Goal: Information Seeking & Learning: Check status

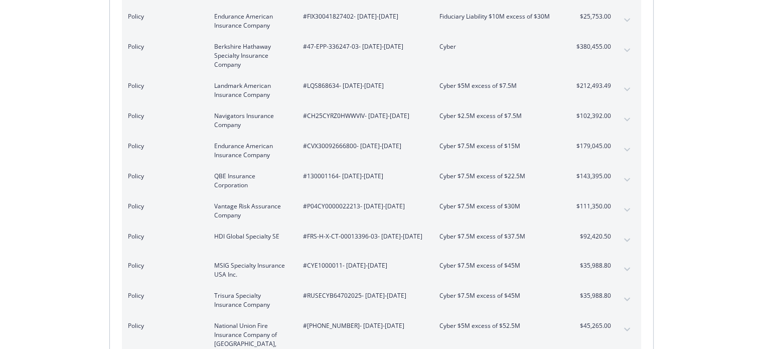
scroll to position [1354, 0]
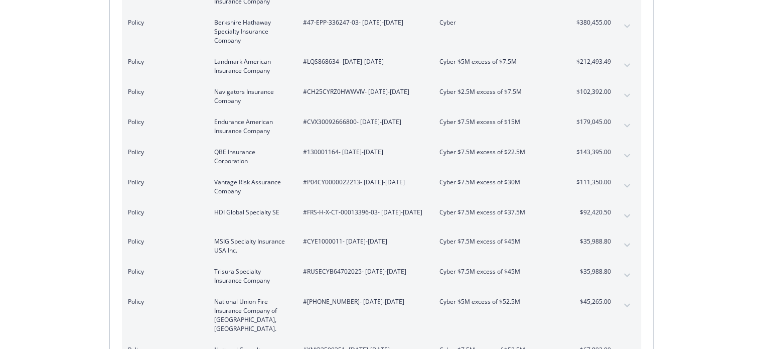
click at [621, 178] on button "expand content" at bounding box center [627, 186] width 16 height 16
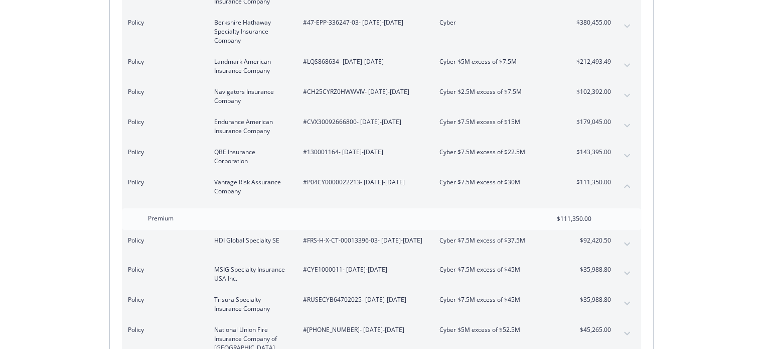
click at [246, 178] on span "Vantage Risk Assurance Company" at bounding box center [250, 187] width 73 height 18
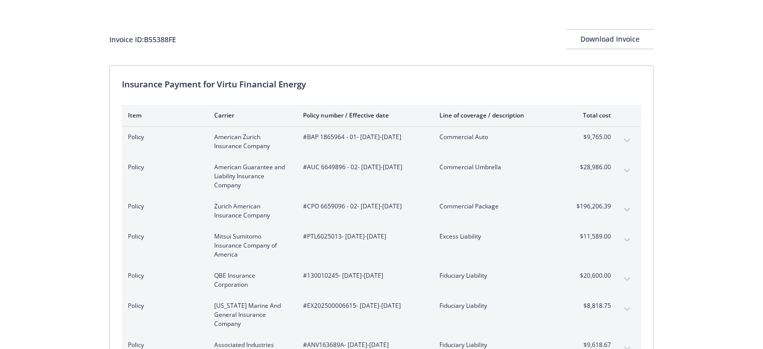
scroll to position [0, 0]
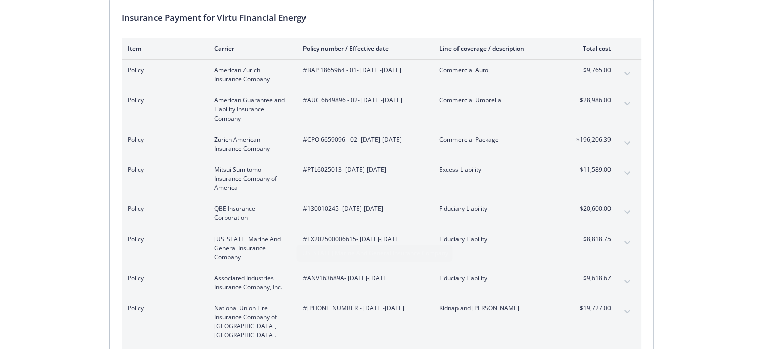
scroll to position [100, 0]
